Goal: Task Accomplishment & Management: Manage account settings

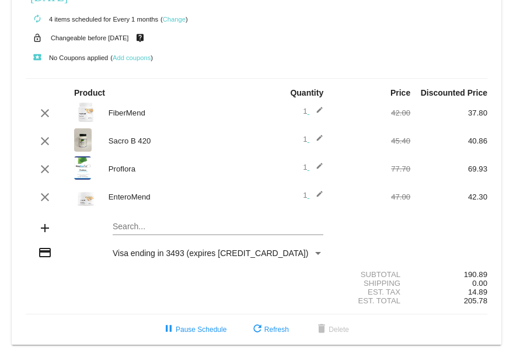
scroll to position [39, 0]
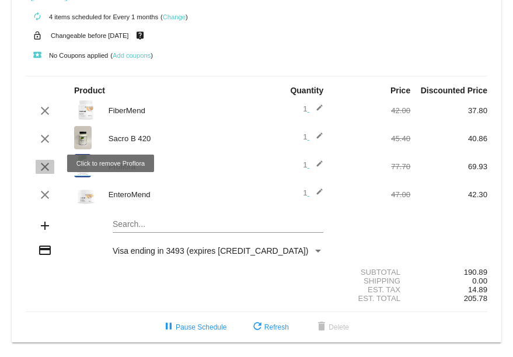
click at [40, 164] on mat-icon "clear" at bounding box center [45, 167] width 14 height 14
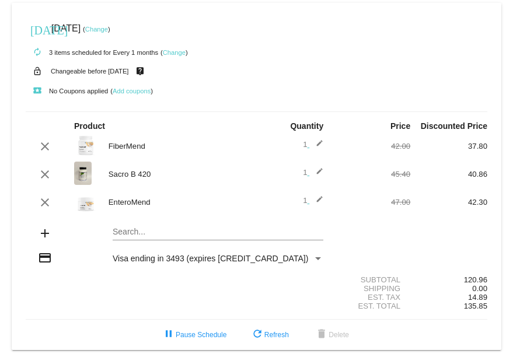
scroll to position [11, 0]
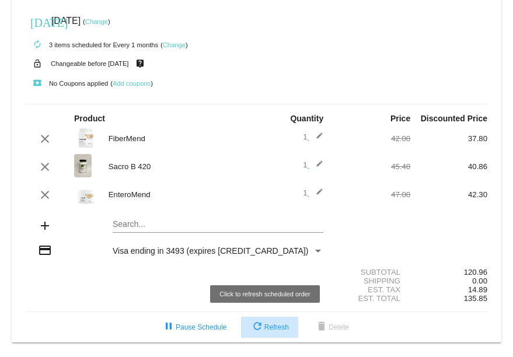
click at [266, 326] on span "refresh Refresh" at bounding box center [269, 327] width 38 height 8
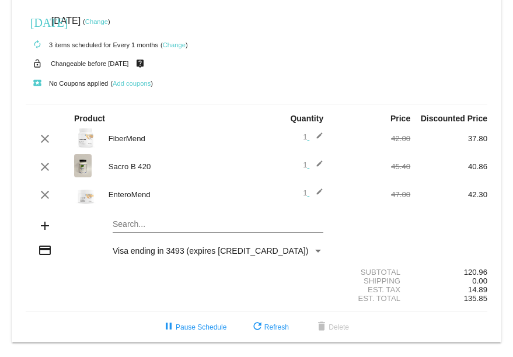
scroll to position [9, 0]
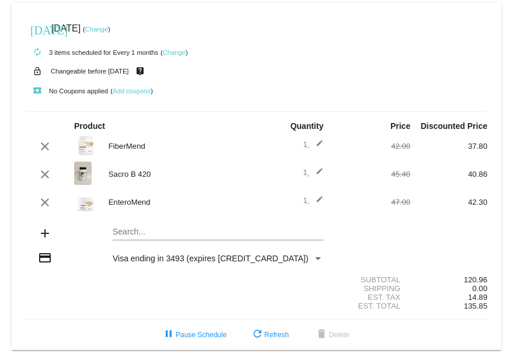
scroll to position [1, 0]
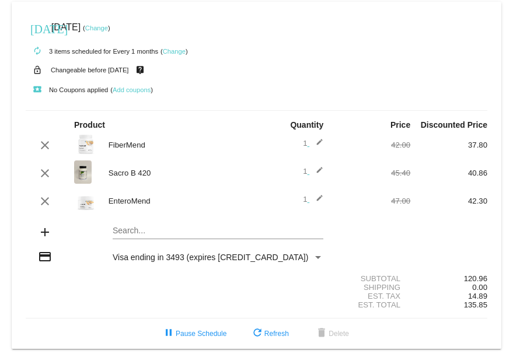
click at [4, 108] on div "today Sep 25 2025 ( Change ) autorenew 3 items scheduled for Every 1 months ( C…" at bounding box center [256, 175] width 513 height 347
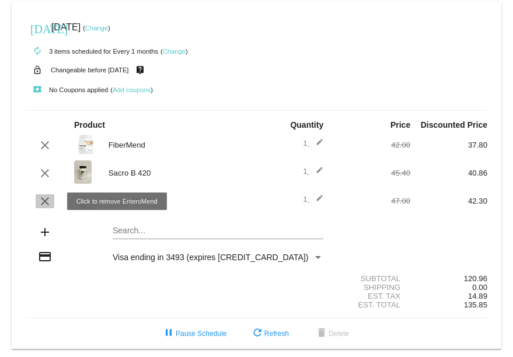
click at [43, 199] on mat-icon "clear" at bounding box center [45, 201] width 14 height 14
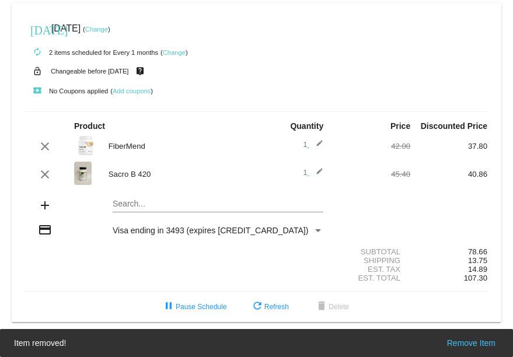
scroll to position [0, 0]
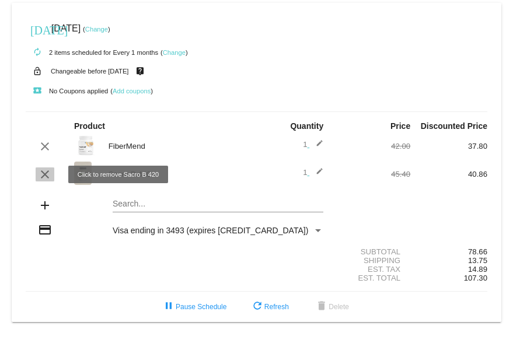
click at [45, 170] on mat-icon "clear" at bounding box center [45, 174] width 14 height 14
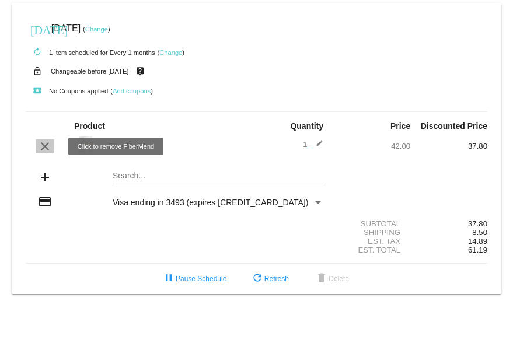
click at [44, 144] on mat-icon "clear" at bounding box center [45, 146] width 14 height 14
